Goal: Browse casually

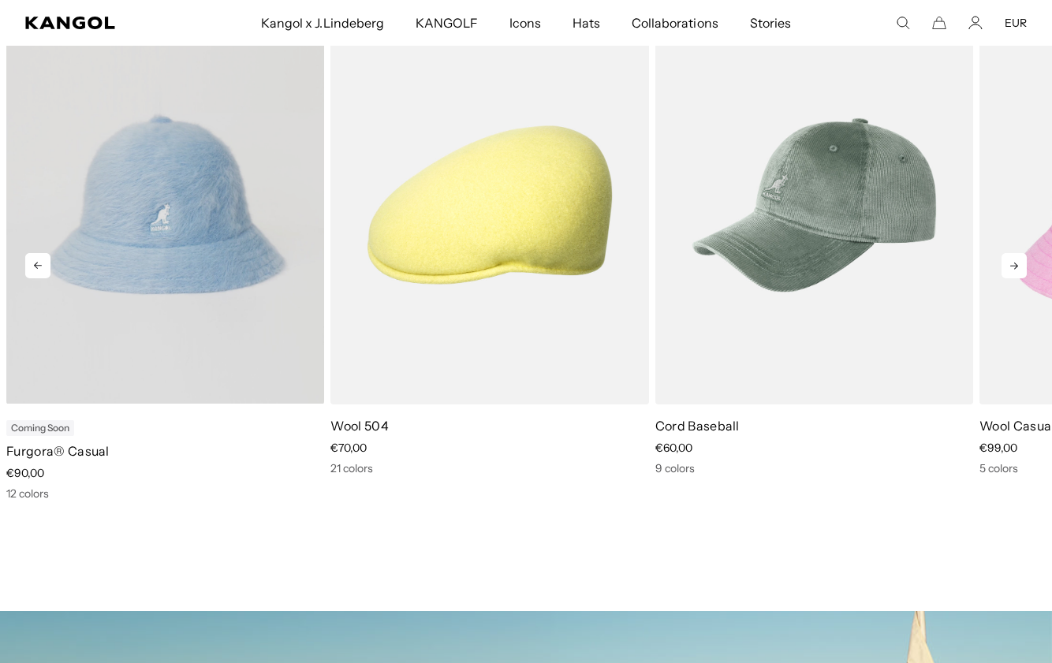
scroll to position [0, 325]
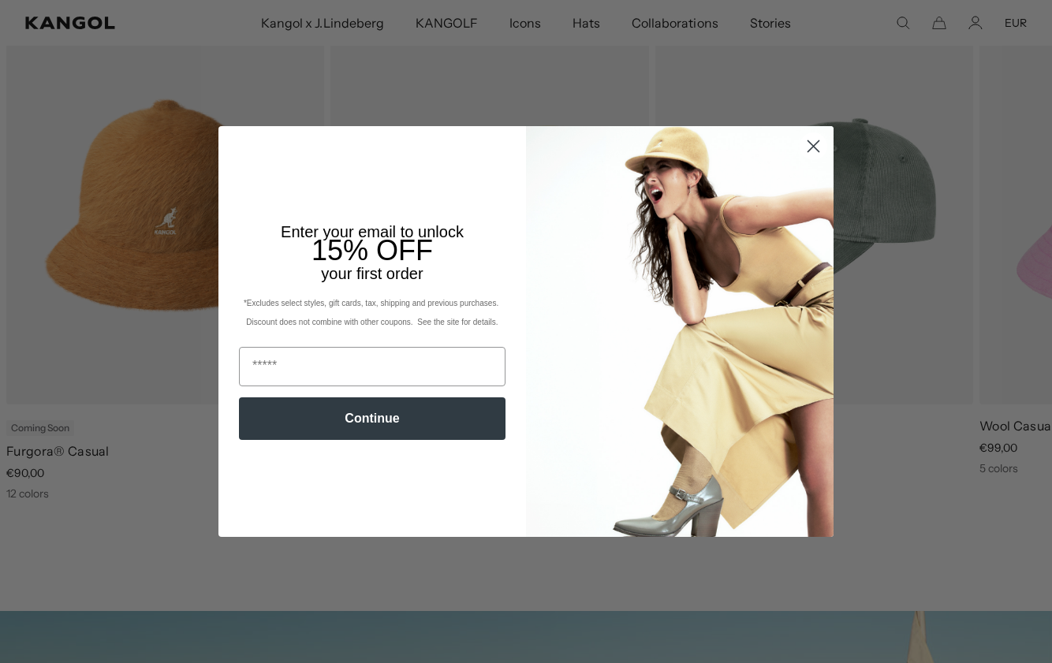
click at [819, 141] on icon "Close dialog" at bounding box center [813, 146] width 11 height 11
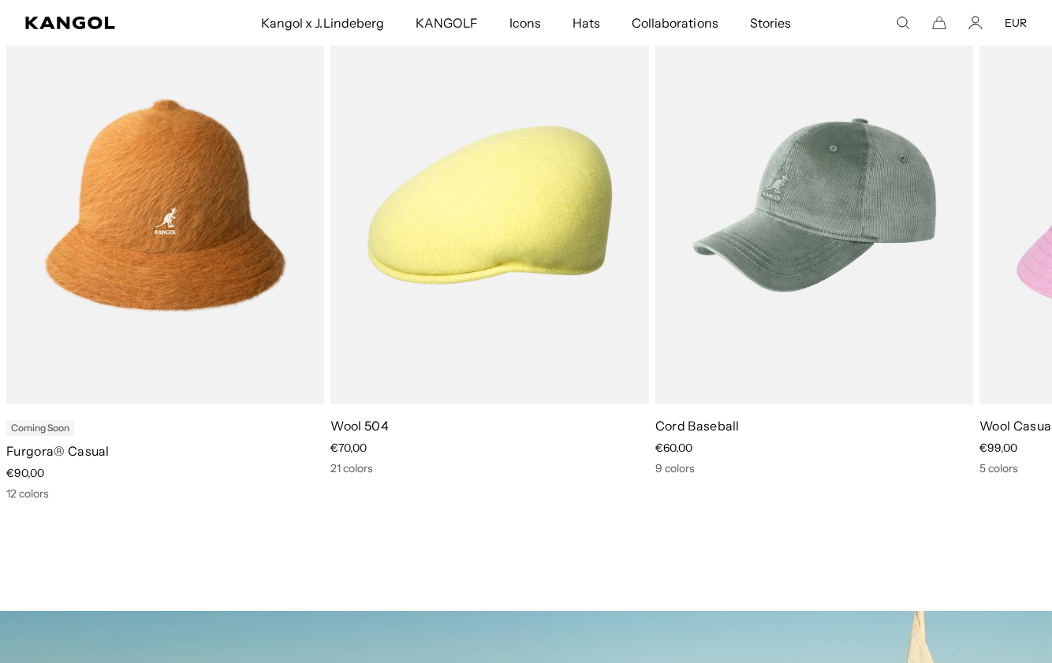
scroll to position [0, 0]
click at [1010, 269] on icon at bounding box center [1014, 265] width 25 height 25
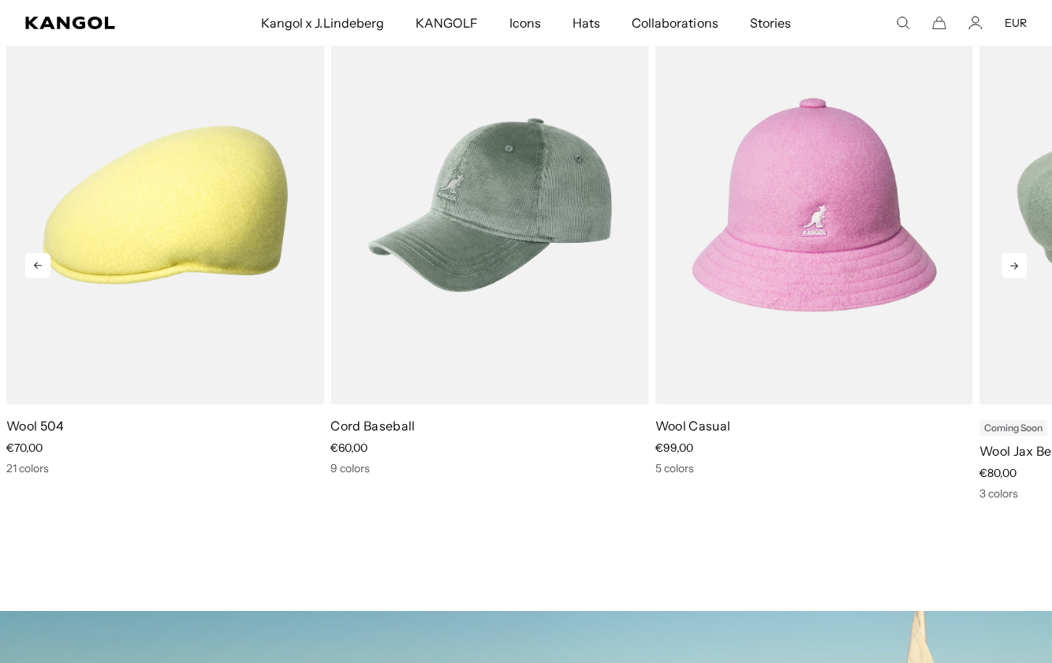
click at [1010, 269] on icon at bounding box center [1014, 265] width 25 height 25
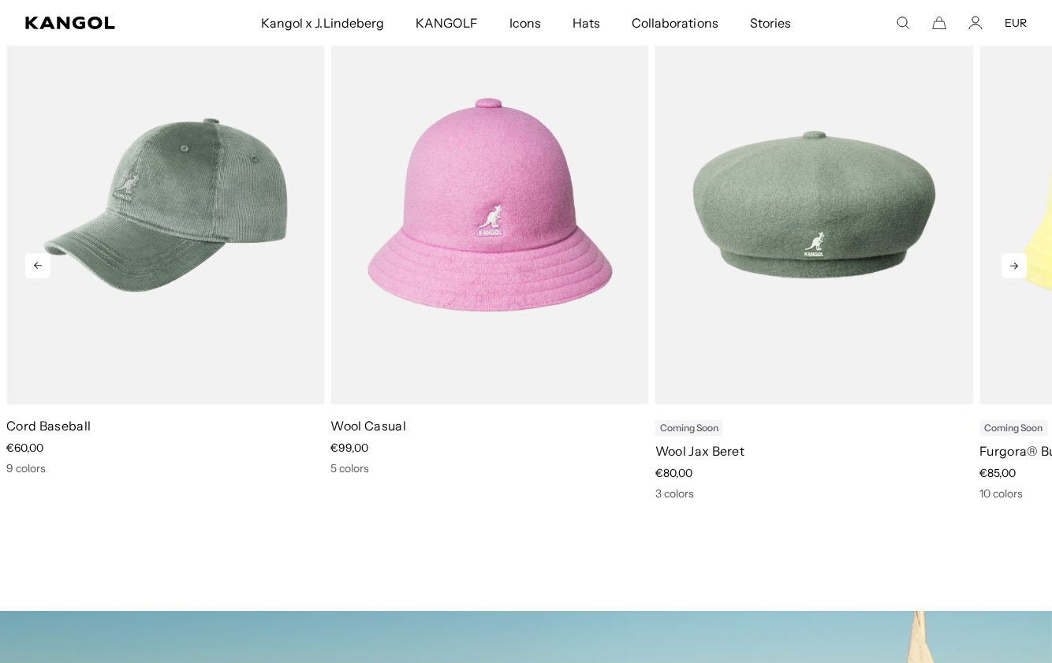
scroll to position [0, 325]
click at [1010, 269] on icon at bounding box center [1014, 265] width 25 height 25
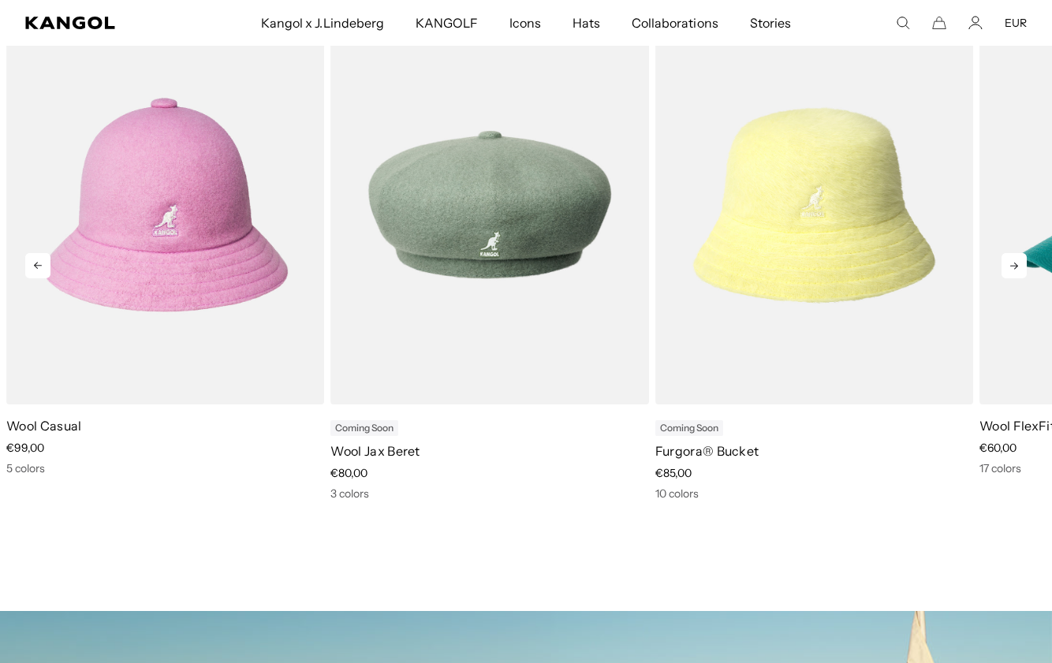
click at [1010, 269] on icon at bounding box center [1014, 265] width 25 height 25
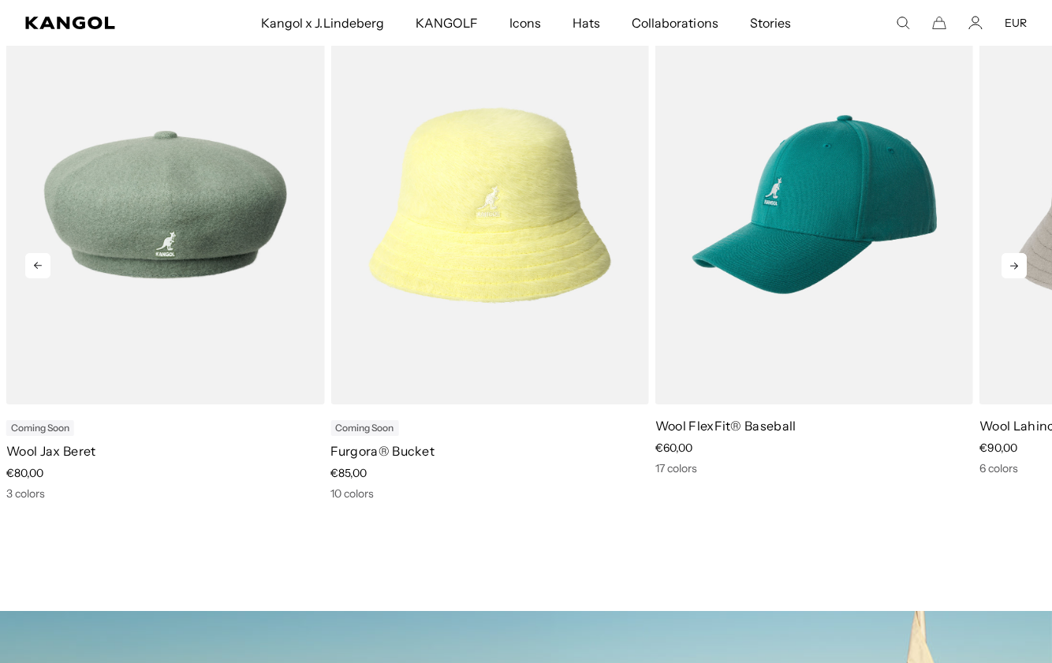
scroll to position [0, 0]
click at [1010, 270] on icon at bounding box center [1014, 265] width 25 height 25
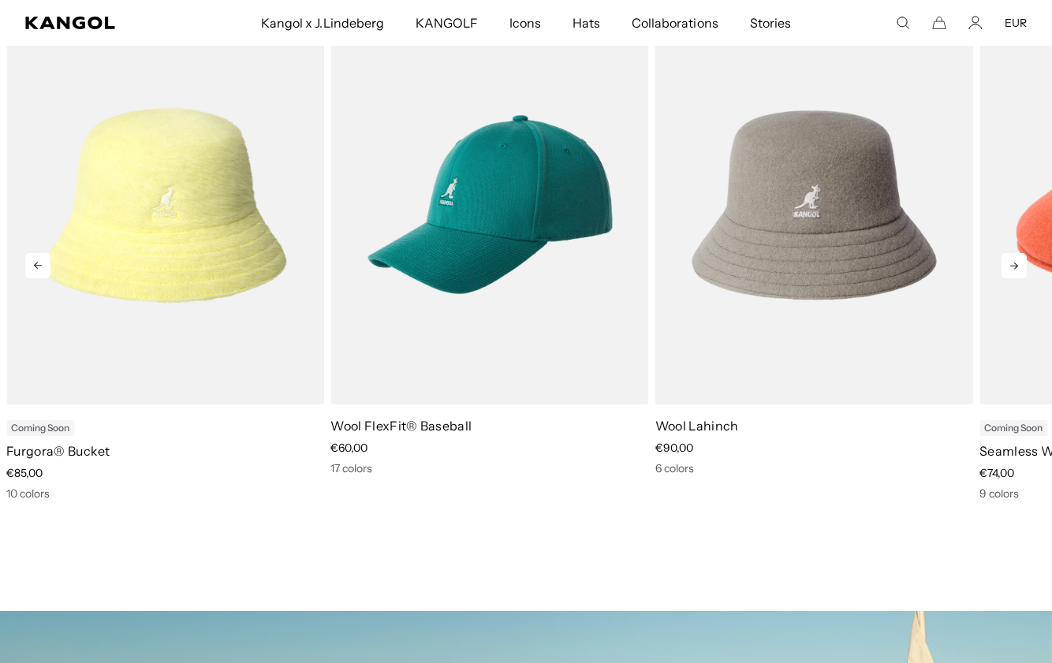
click at [1010, 270] on icon at bounding box center [1014, 265] width 25 height 25
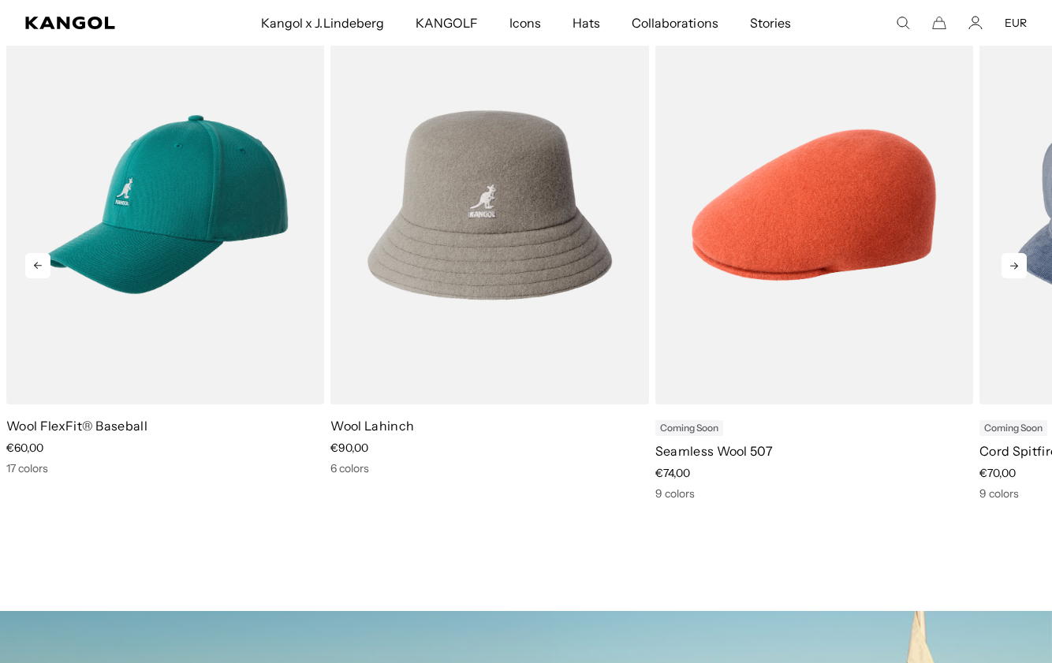
click at [1010, 271] on icon at bounding box center [1014, 265] width 25 height 25
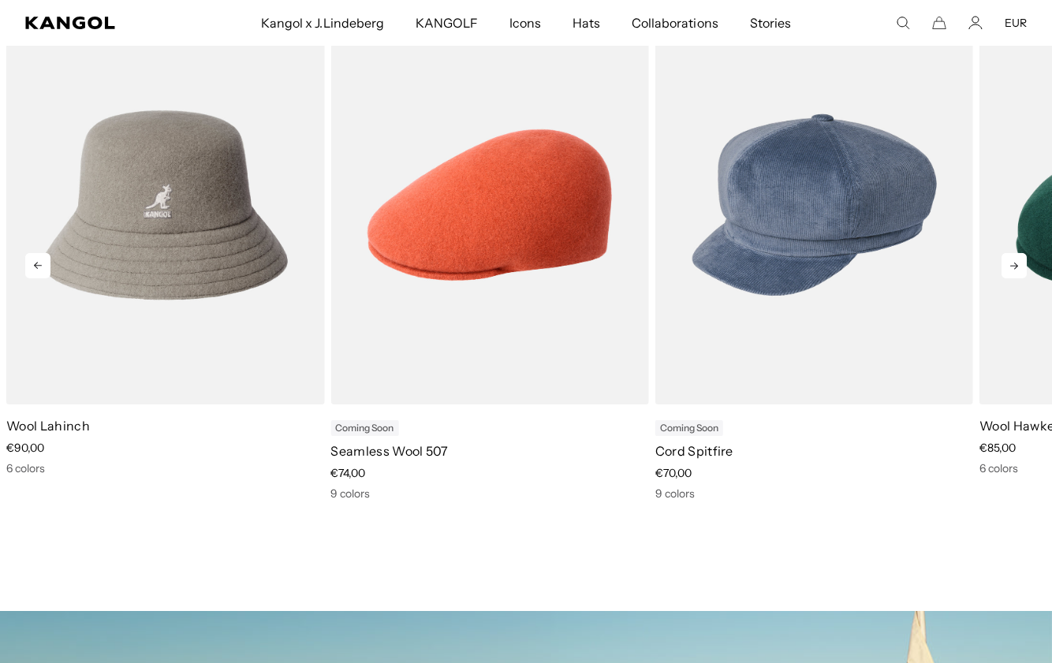
click at [1010, 271] on icon at bounding box center [1014, 265] width 25 height 25
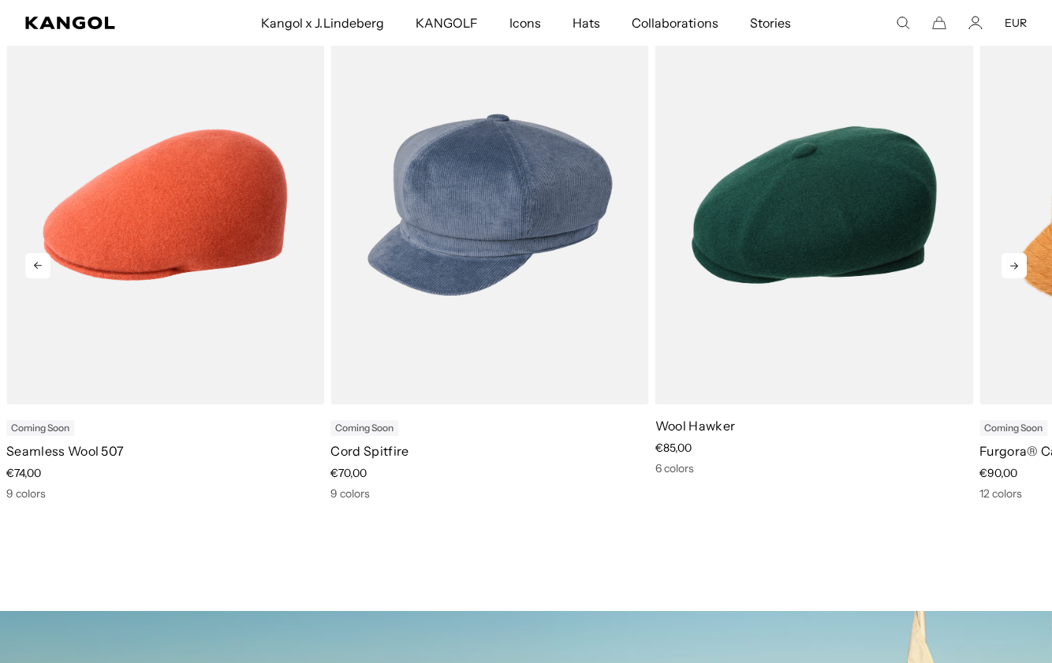
scroll to position [0, 325]
click at [1010, 271] on icon at bounding box center [1014, 265] width 25 height 25
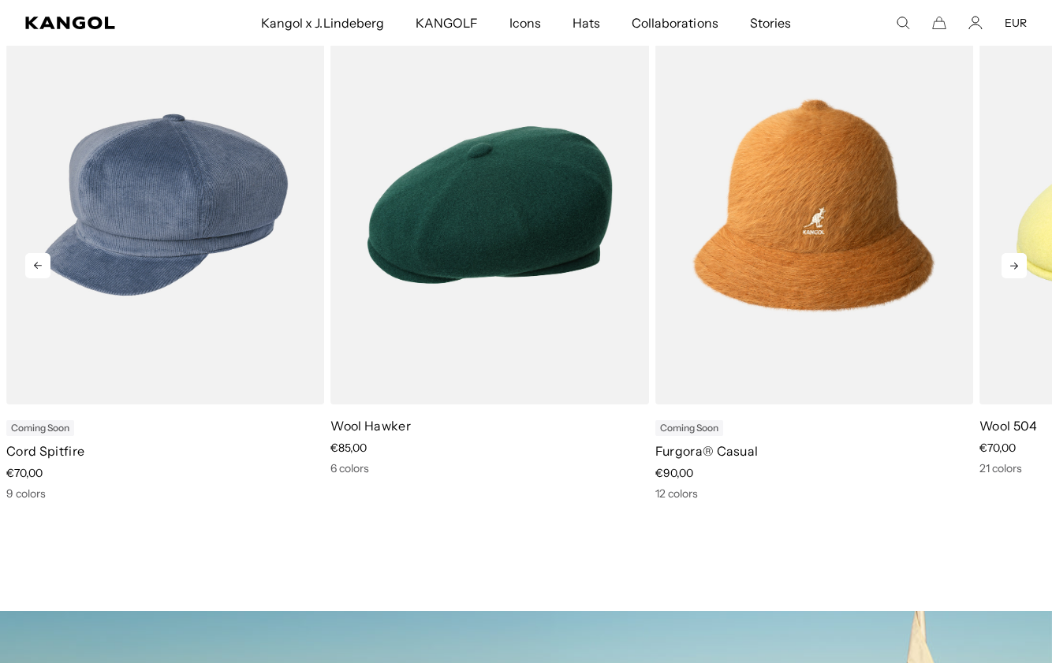
click at [1010, 271] on icon at bounding box center [1014, 265] width 25 height 25
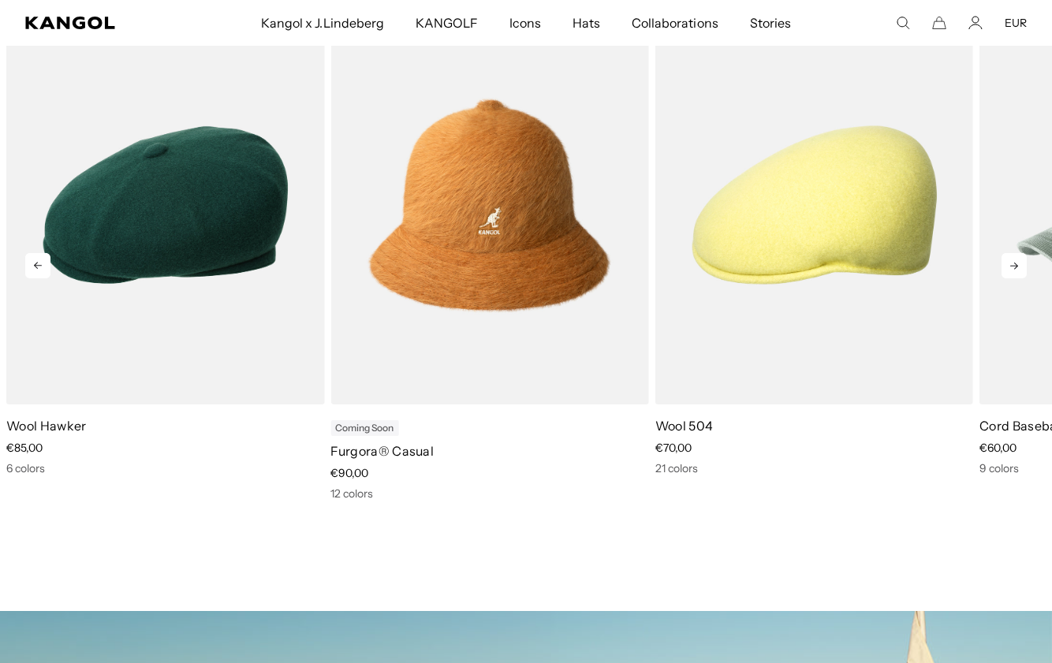
click at [1010, 271] on icon at bounding box center [1014, 265] width 25 height 25
